Goal: Browse casually

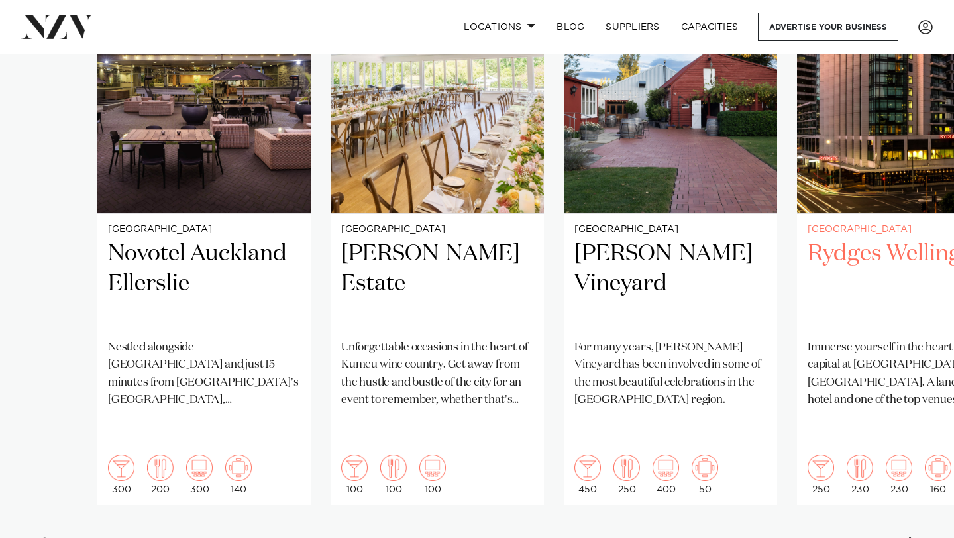
scroll to position [1071, 0]
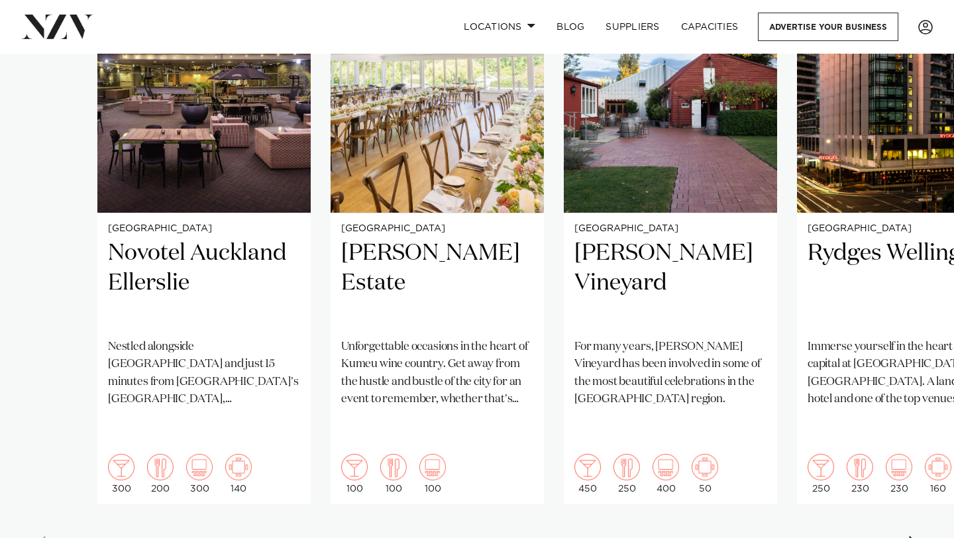
click at [906, 506] on swiper-container "[GEOGRAPHIC_DATA] [GEOGRAPHIC_DATA] [GEOGRAPHIC_DATA] Nestled alongside [GEOGRA…" at bounding box center [477, 246] width 954 height 641
click at [910, 536] on div "Next slide" at bounding box center [914, 546] width 13 height 21
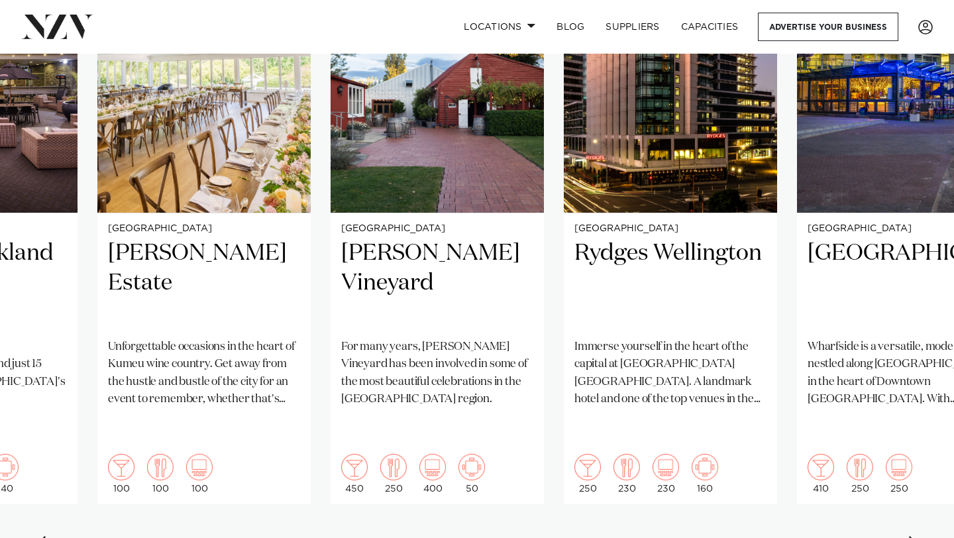
click at [910, 536] on div "Next slide" at bounding box center [914, 546] width 13 height 21
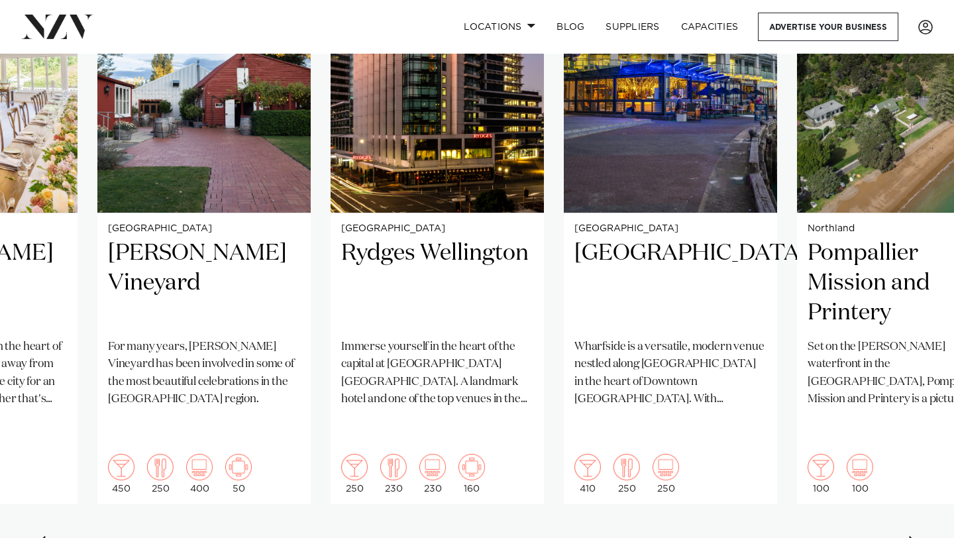
click at [910, 536] on div "Next slide" at bounding box center [914, 546] width 13 height 21
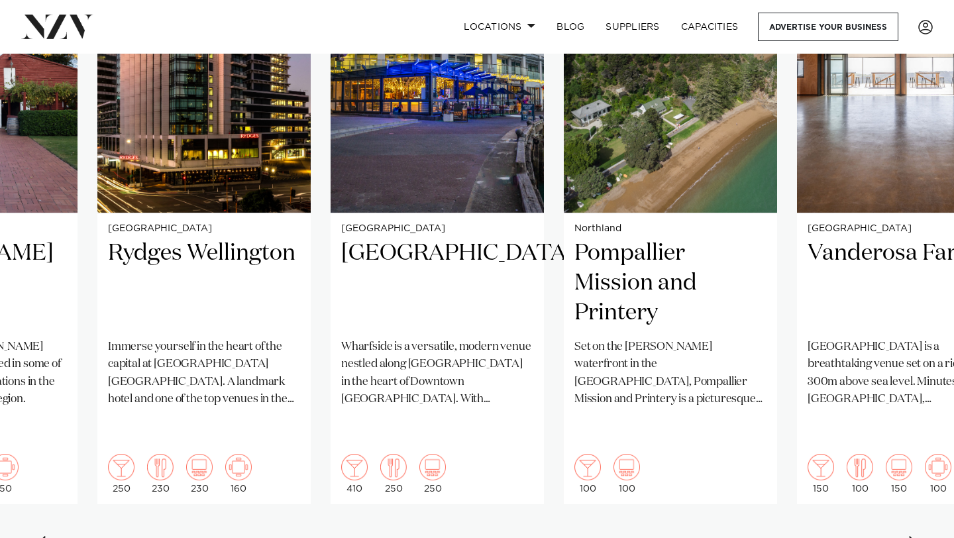
click at [910, 536] on div "Next slide" at bounding box center [914, 546] width 13 height 21
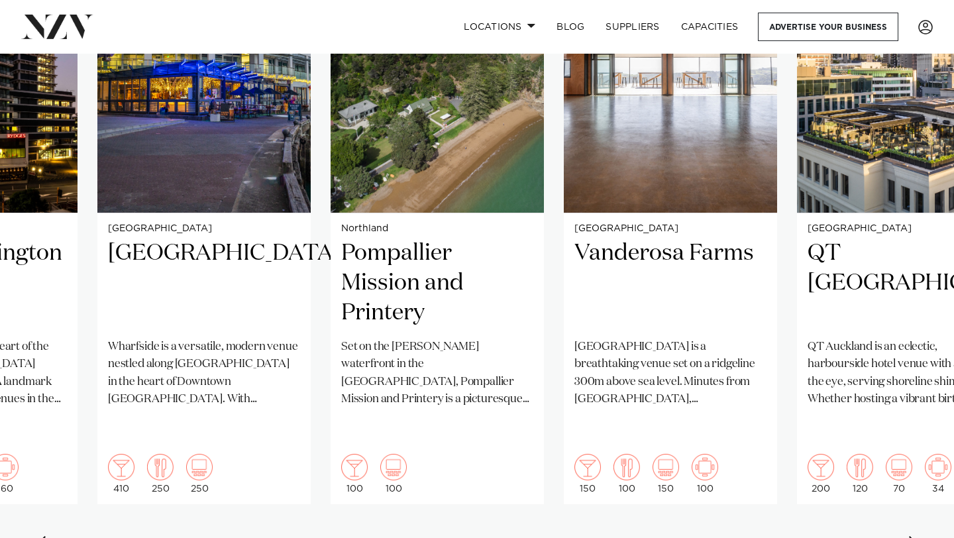
click at [910, 536] on div "Next slide" at bounding box center [914, 546] width 13 height 21
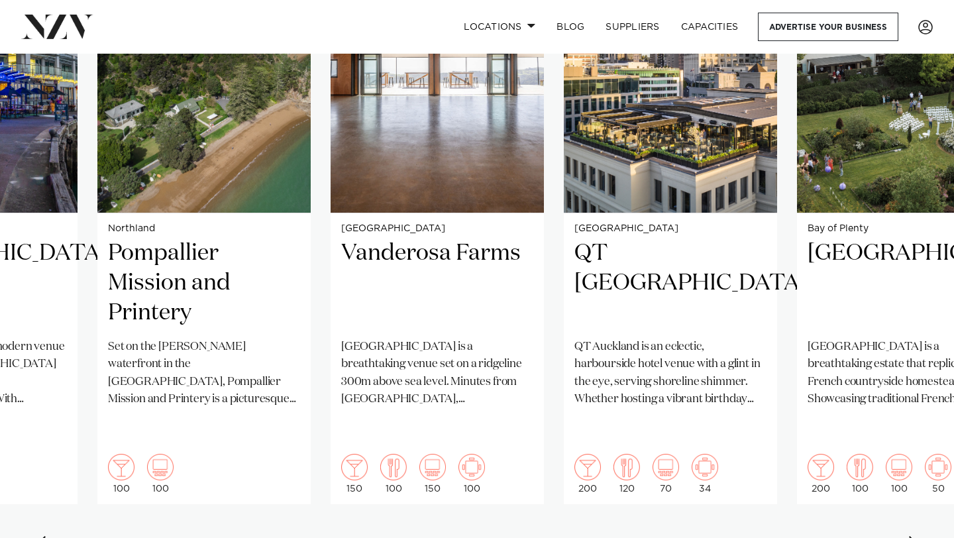
click at [910, 536] on div "Next slide" at bounding box center [914, 546] width 13 height 21
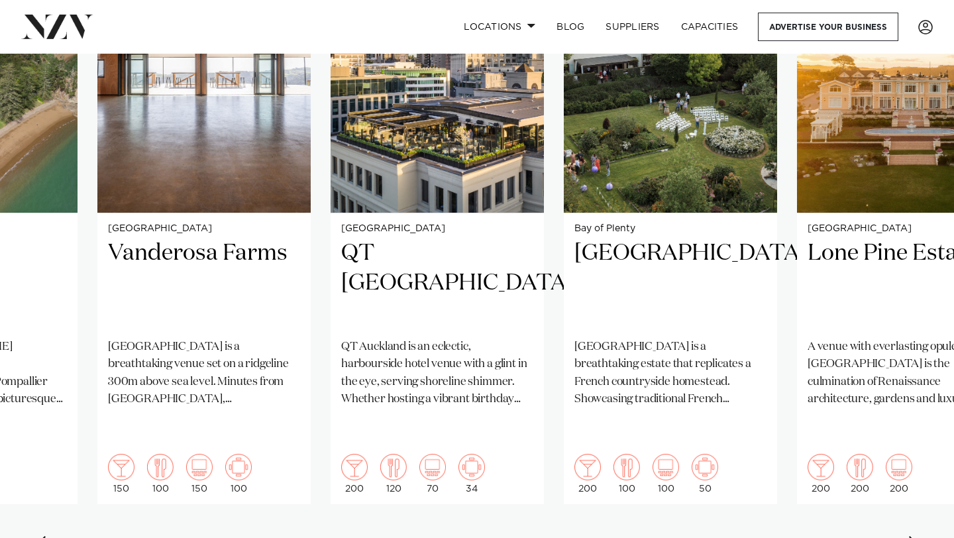
click at [910, 536] on div "Next slide" at bounding box center [914, 546] width 13 height 21
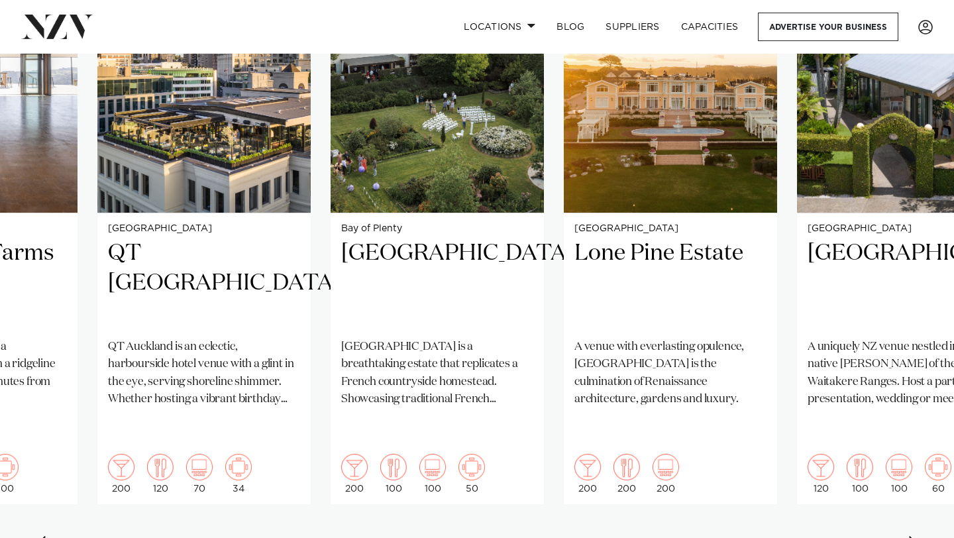
click at [910, 536] on div "Next slide" at bounding box center [914, 546] width 13 height 21
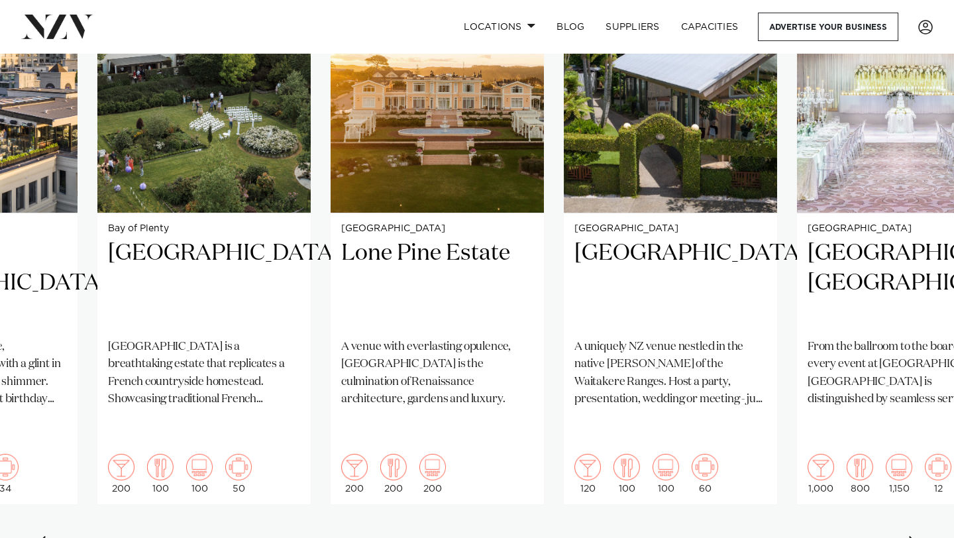
click at [910, 536] on div "Next slide" at bounding box center [914, 546] width 13 height 21
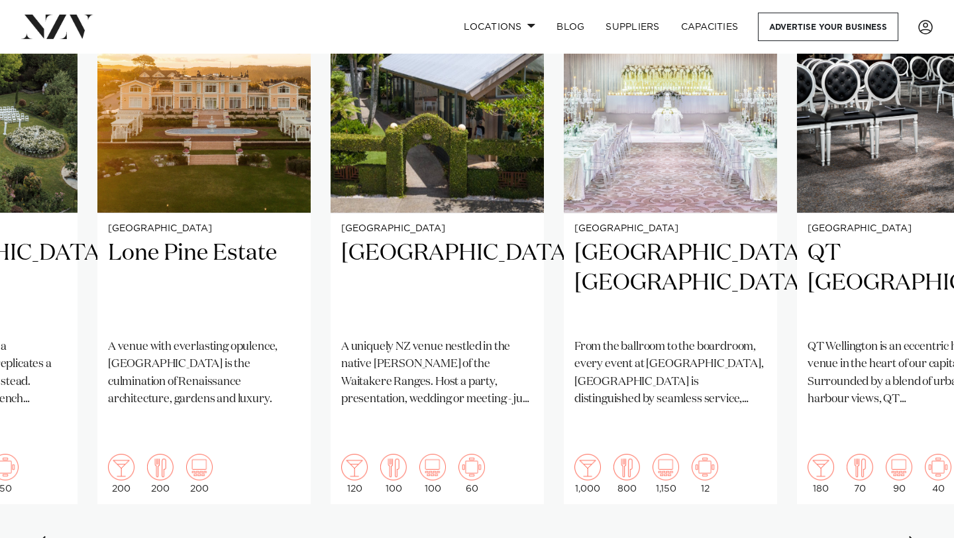
click at [910, 536] on div "Next slide" at bounding box center [914, 546] width 13 height 21
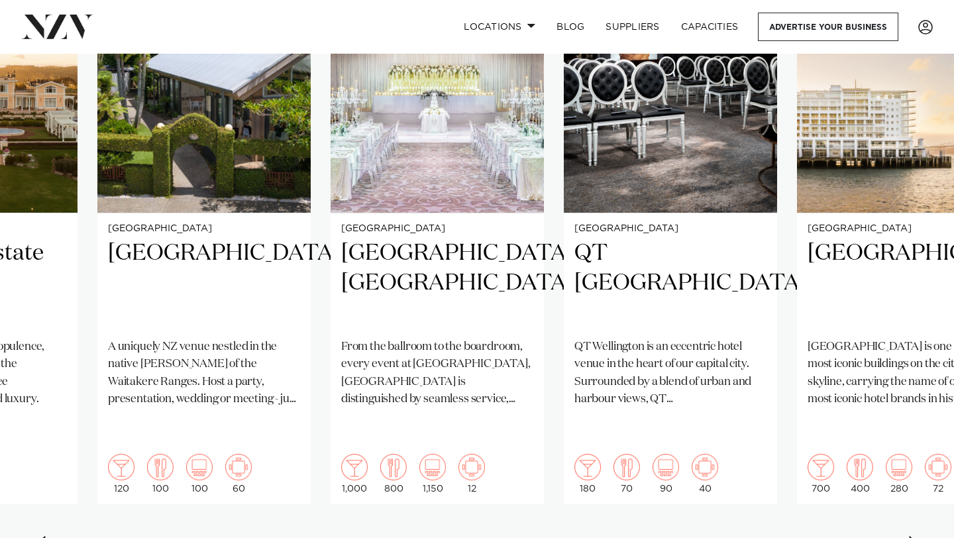
click at [910, 536] on div "Next slide" at bounding box center [914, 546] width 13 height 21
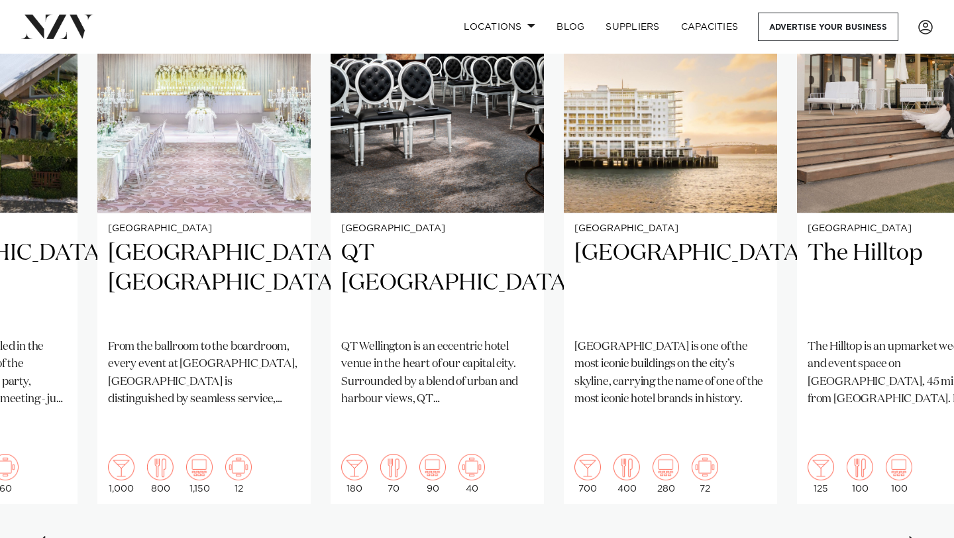
click at [910, 536] on div "Next slide" at bounding box center [914, 546] width 13 height 21
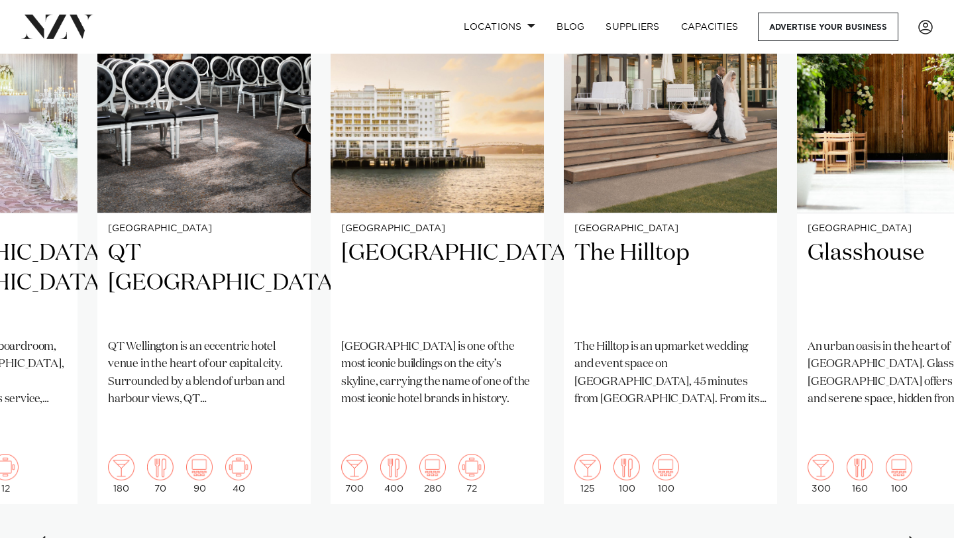
click at [910, 536] on div "Next slide" at bounding box center [914, 546] width 13 height 21
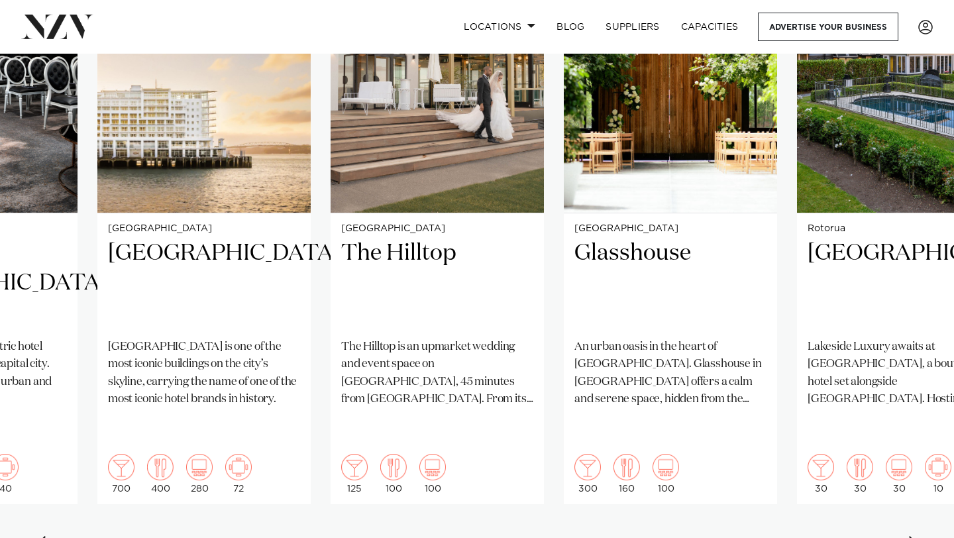
click at [910, 536] on div "Next slide" at bounding box center [914, 546] width 13 height 21
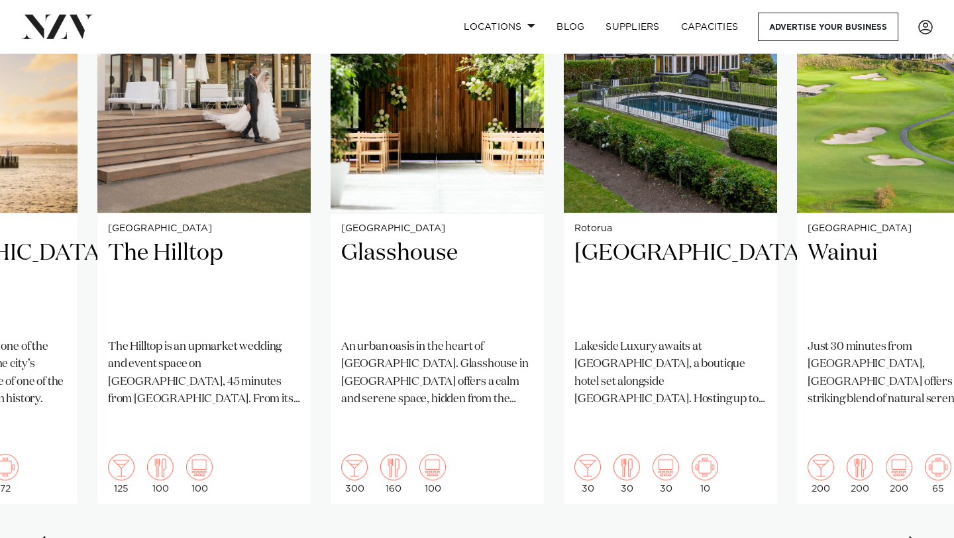
click at [910, 536] on div "Next slide" at bounding box center [914, 546] width 13 height 21
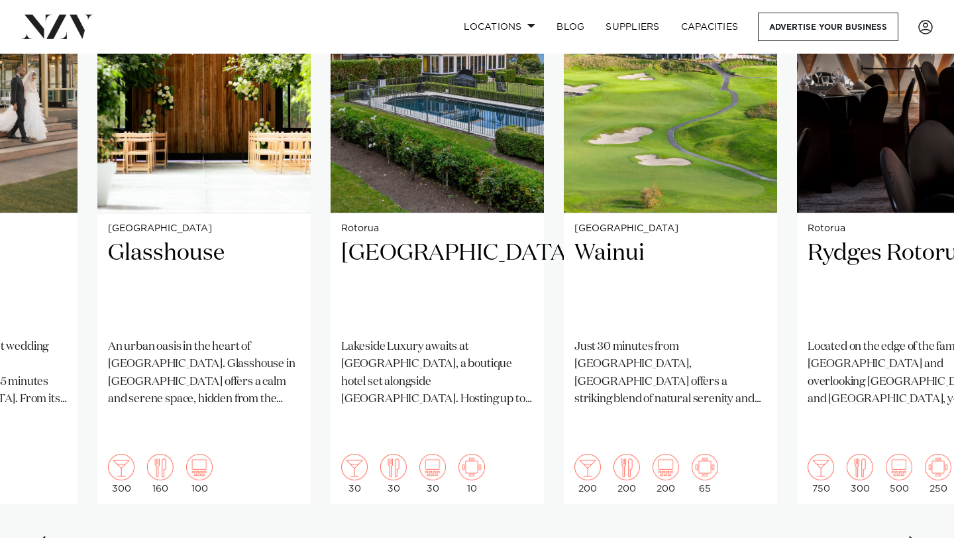
click at [910, 536] on div "Next slide" at bounding box center [914, 546] width 13 height 21
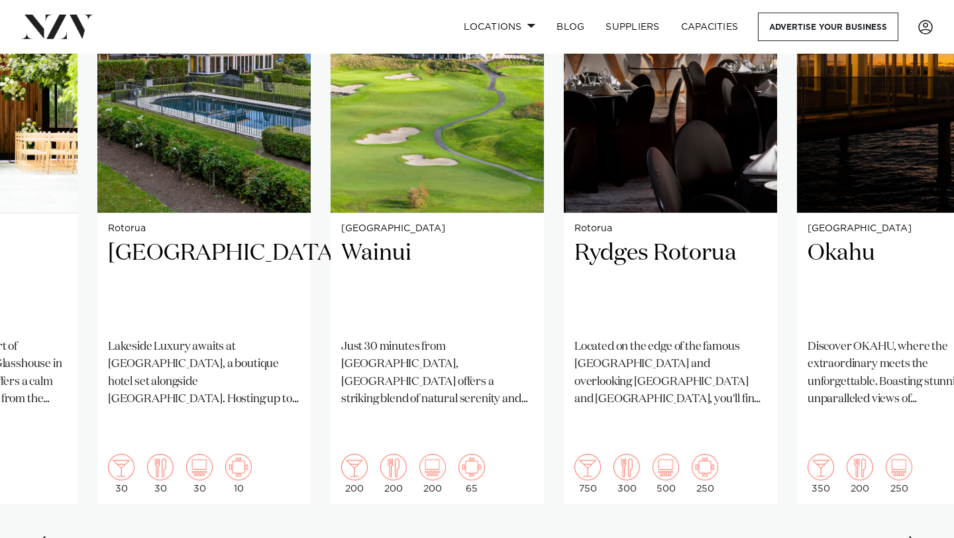
click at [910, 536] on div "Next slide" at bounding box center [914, 546] width 13 height 21
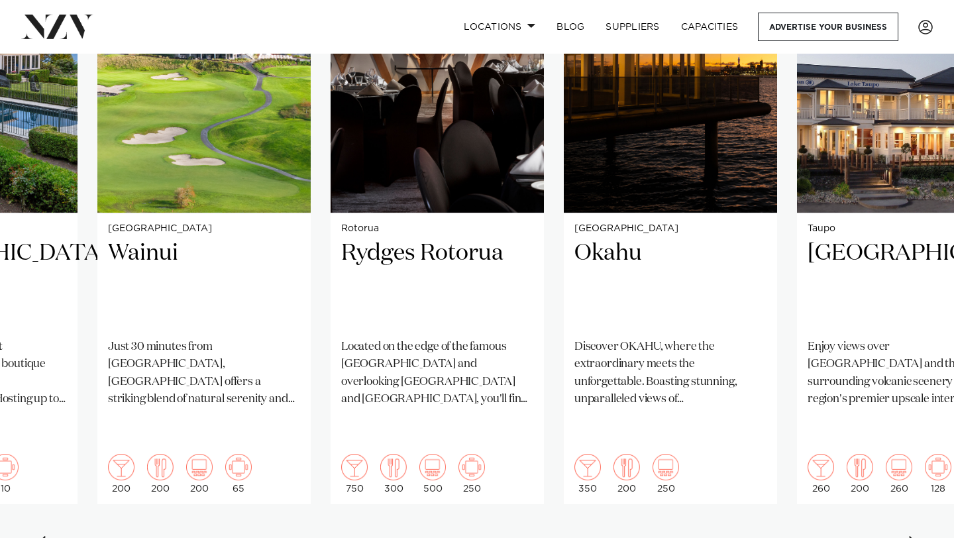
click at [910, 536] on div "Next slide" at bounding box center [914, 546] width 13 height 21
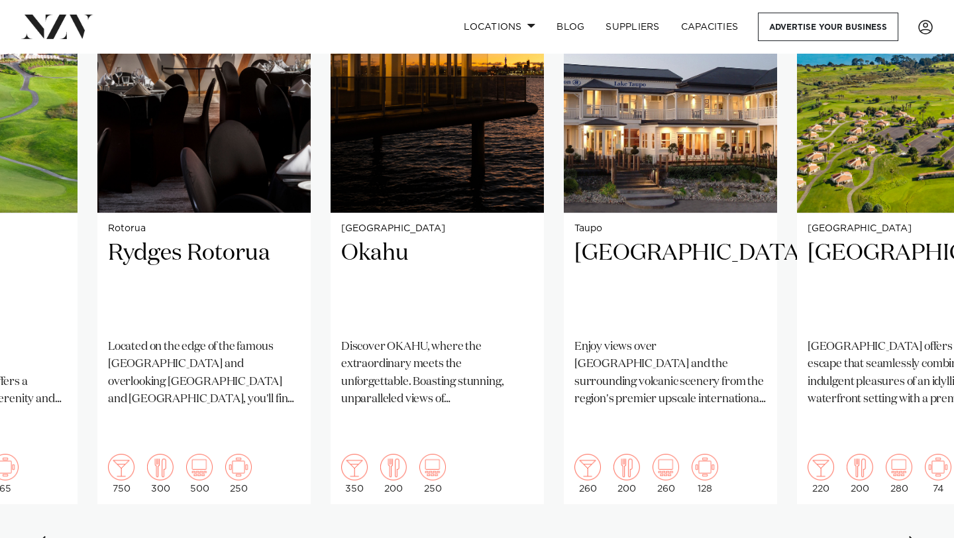
click at [910, 536] on div "Next slide" at bounding box center [914, 546] width 13 height 21
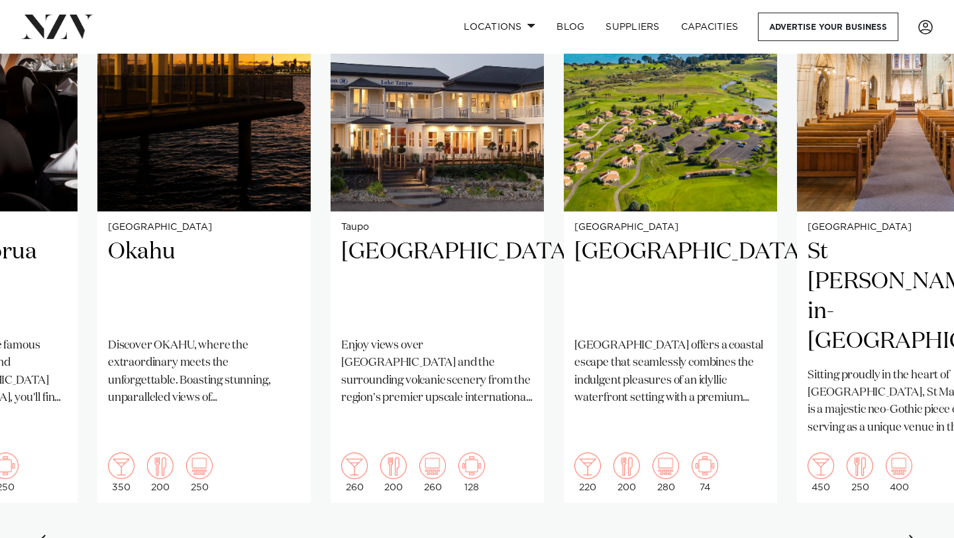
scroll to position [1083, 0]
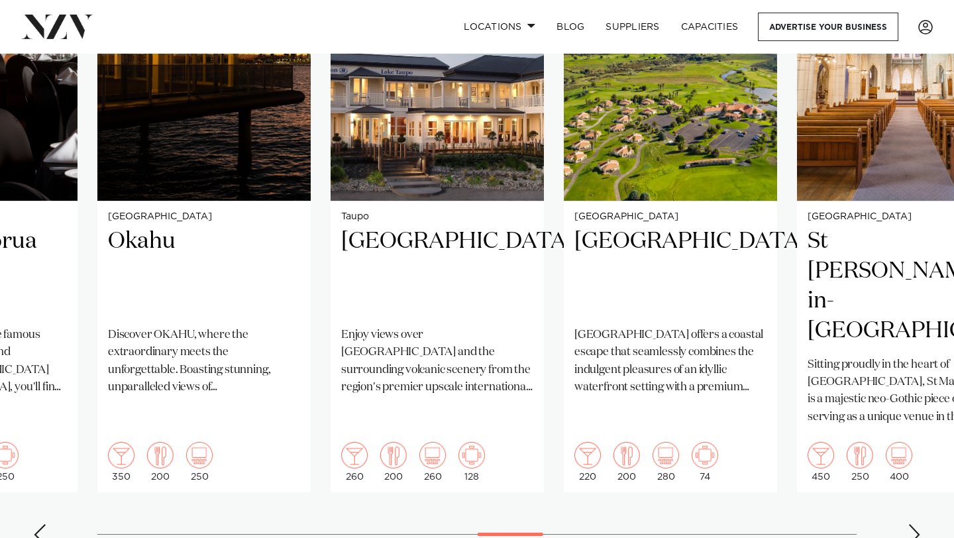
click at [914, 524] on div "Next slide" at bounding box center [914, 534] width 13 height 21
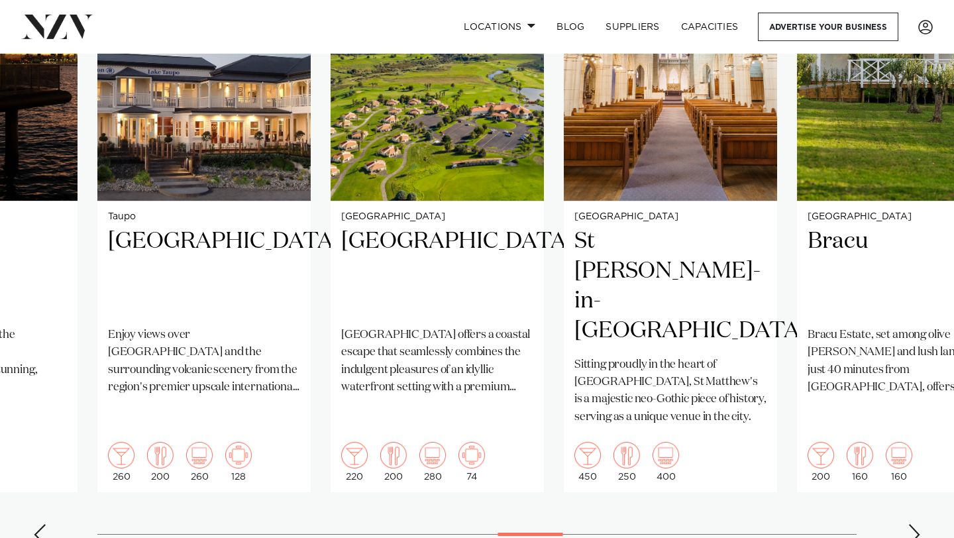
click at [914, 524] on div "Next slide" at bounding box center [914, 534] width 13 height 21
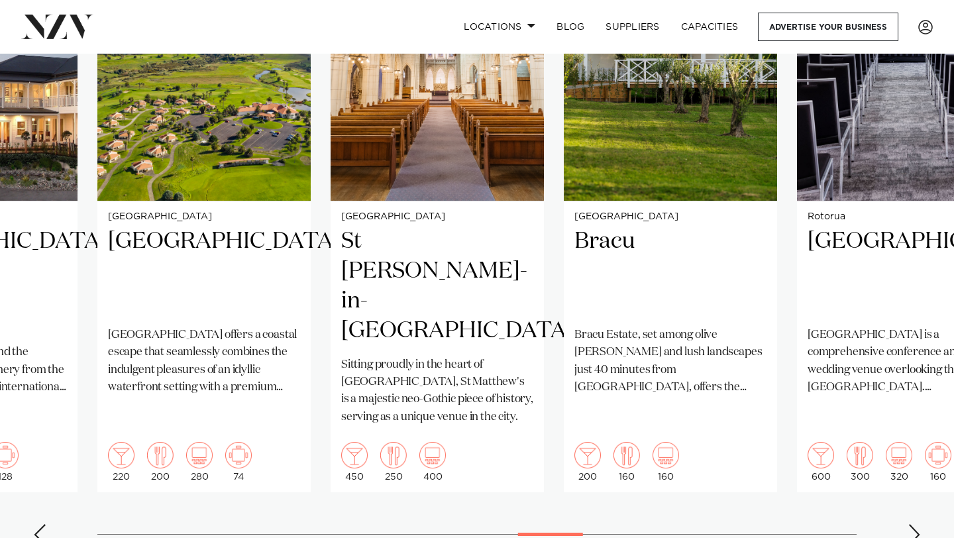
click at [914, 524] on div "Next slide" at bounding box center [914, 534] width 13 height 21
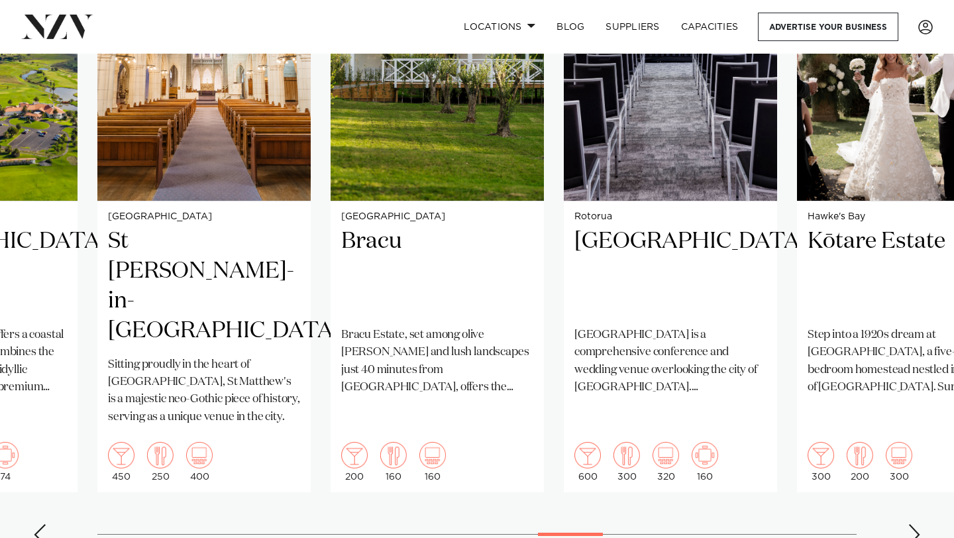
click at [914, 524] on div "Next slide" at bounding box center [914, 534] width 13 height 21
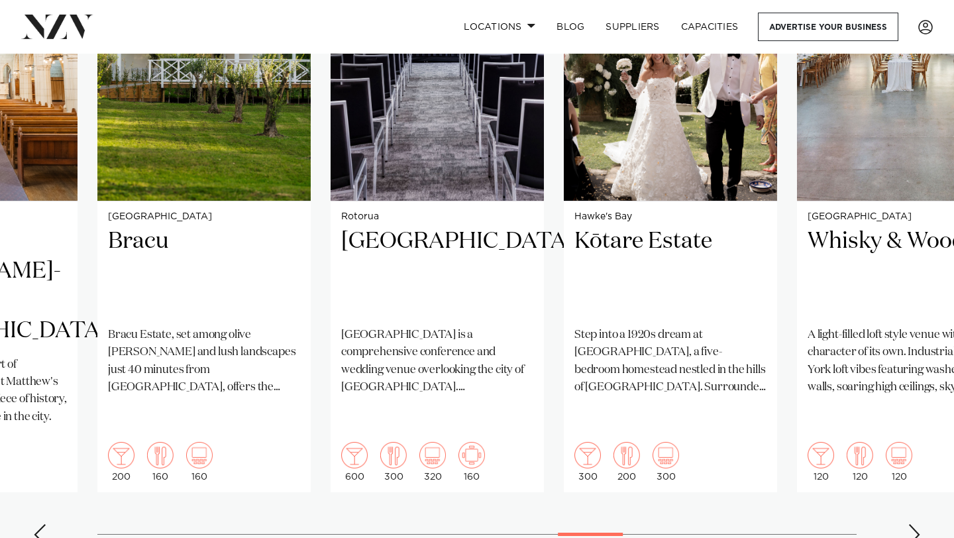
click at [914, 524] on div "Next slide" at bounding box center [914, 534] width 13 height 21
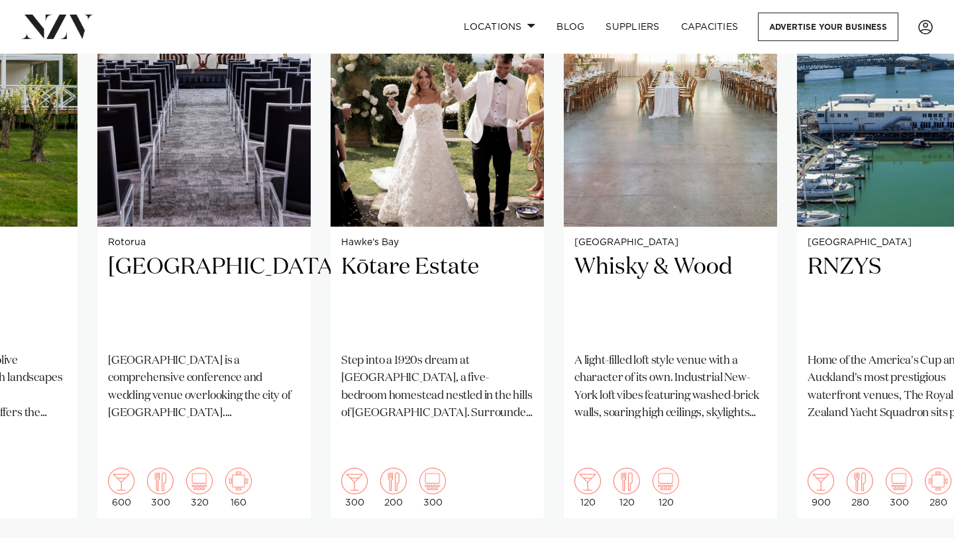
scroll to position [1060, 0]
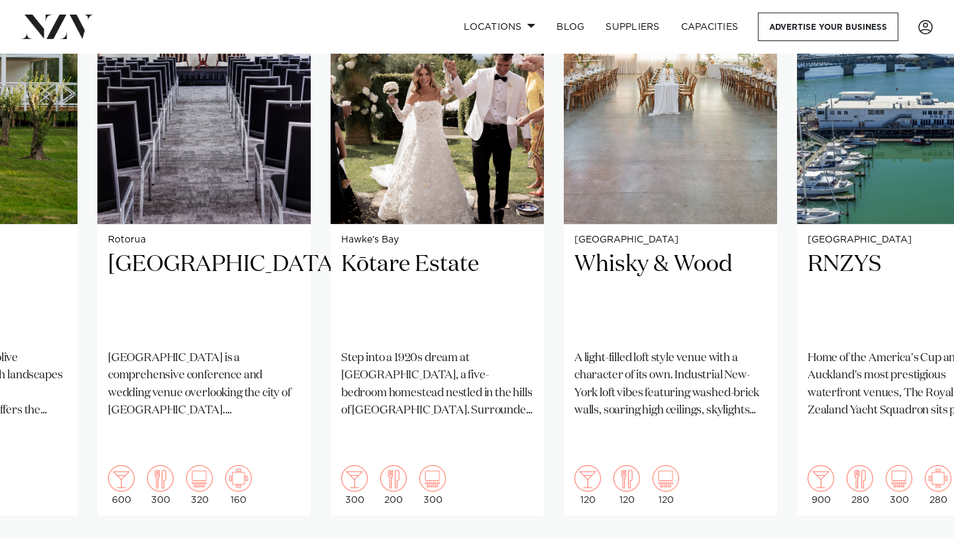
click at [915, 513] on swiper-container "[GEOGRAPHIC_DATA] [GEOGRAPHIC_DATA] [GEOGRAPHIC_DATA] Nestled alongside [GEOGRA…" at bounding box center [477, 258] width 954 height 641
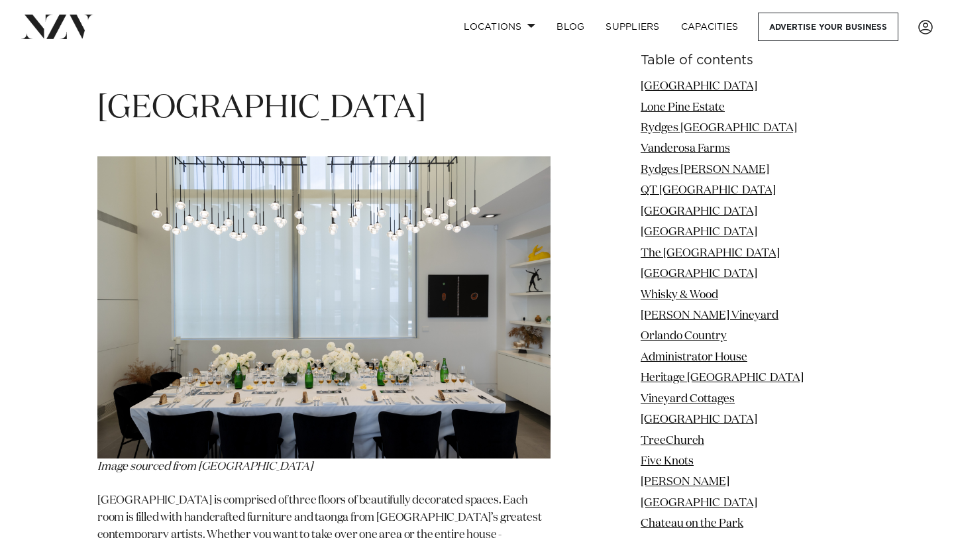
scroll to position [12259, 0]
